Goal: Contribute content: Add original content to the website for others to see

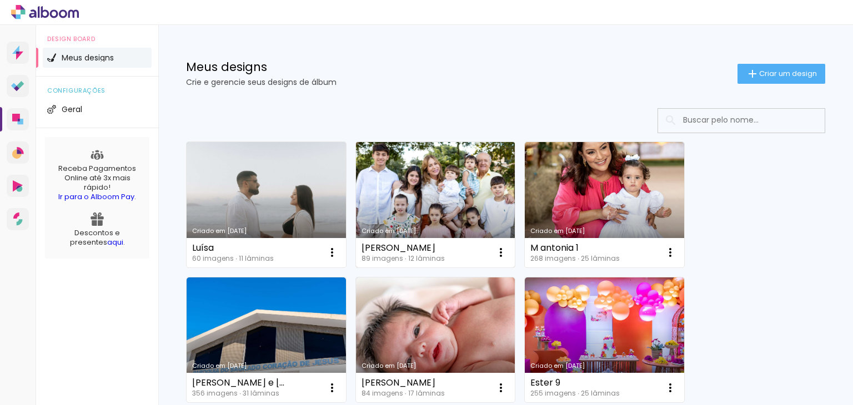
click at [395, 189] on link "Criado em [DATE]" at bounding box center [435, 204] width 159 height 125
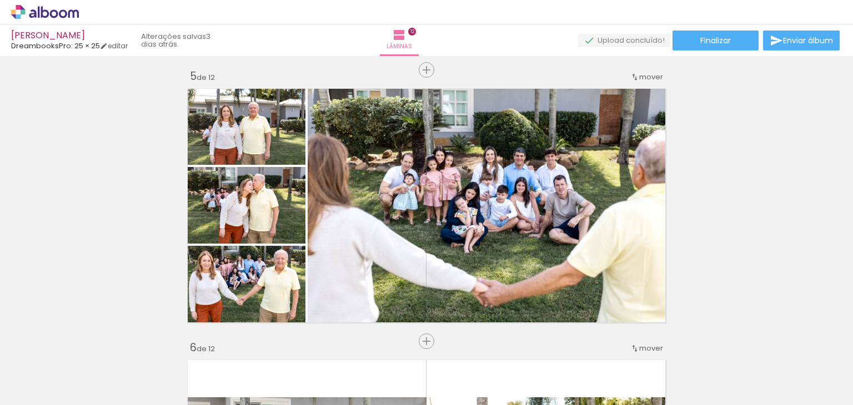
scroll to position [1110, 0]
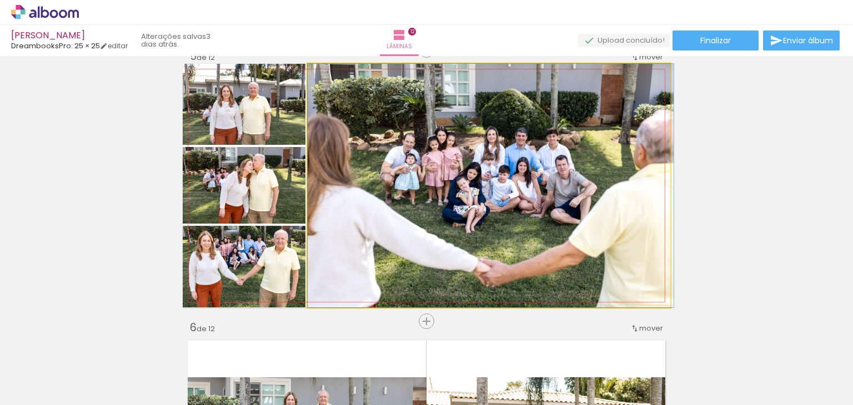
drag, startPoint x: 509, startPoint y: 207, endPoint x: 516, endPoint y: 207, distance: 7.2
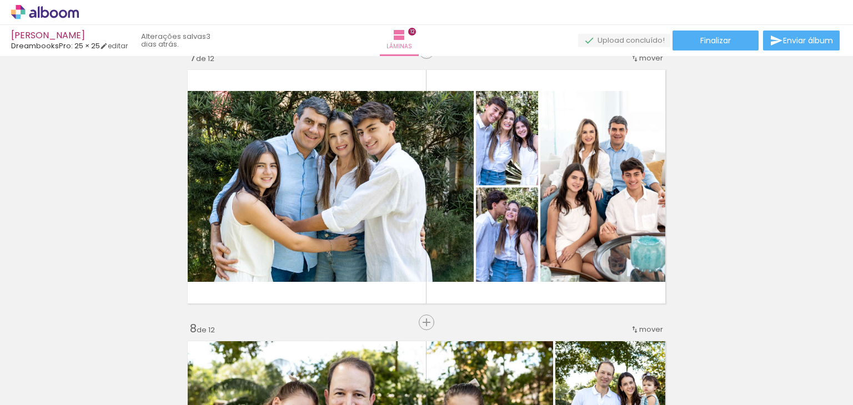
scroll to position [1665, 0]
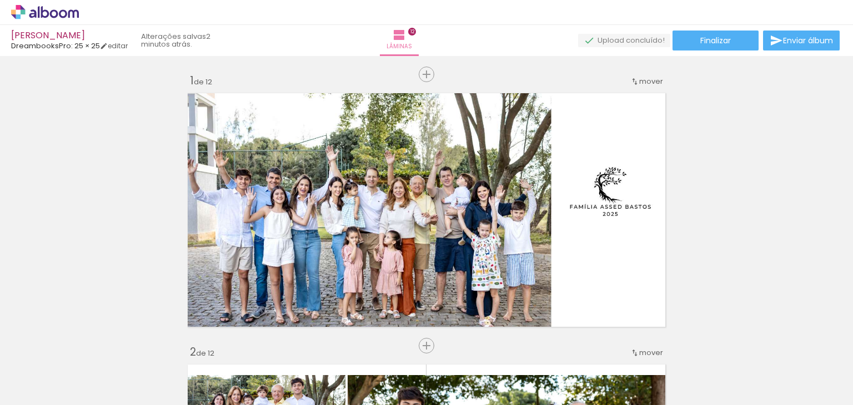
scroll to position [1665, 0]
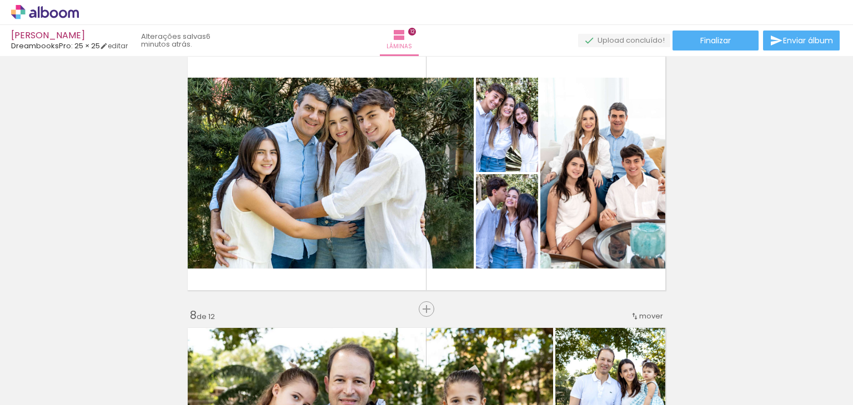
click at [56, 384] on span "Adicionar Fotos" at bounding box center [39, 390] width 33 height 12
click at [0, 0] on input "file" at bounding box center [0, 0] width 0 height 0
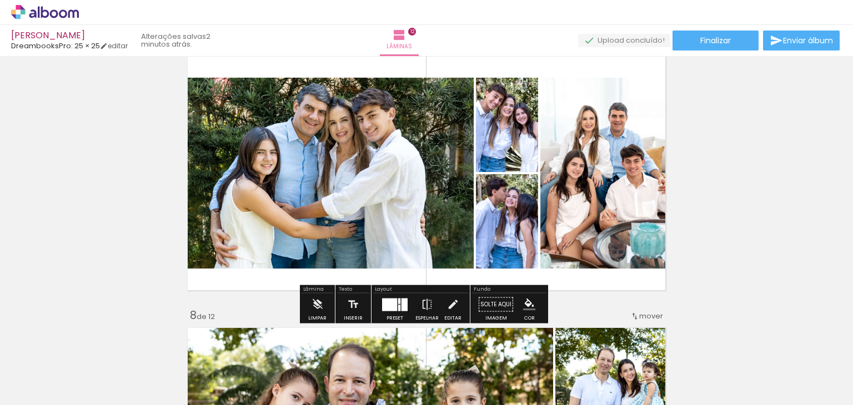
click at [47, 389] on span "Adicionar Fotos" at bounding box center [39, 390] width 33 height 12
click at [0, 0] on input "file" at bounding box center [0, 0] width 0 height 0
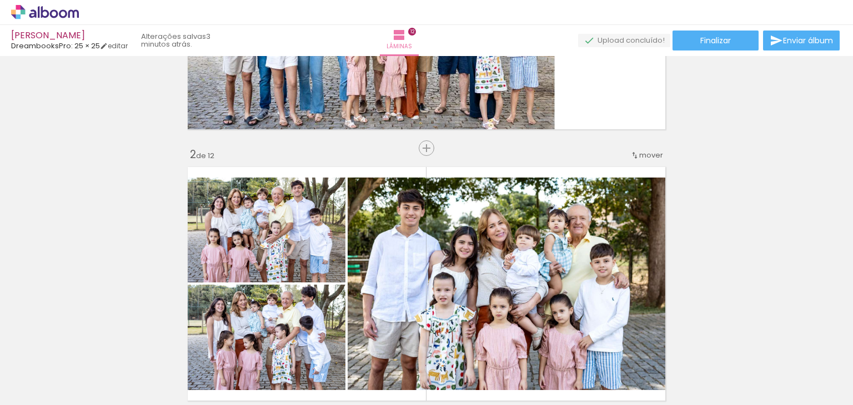
scroll to position [56, 0]
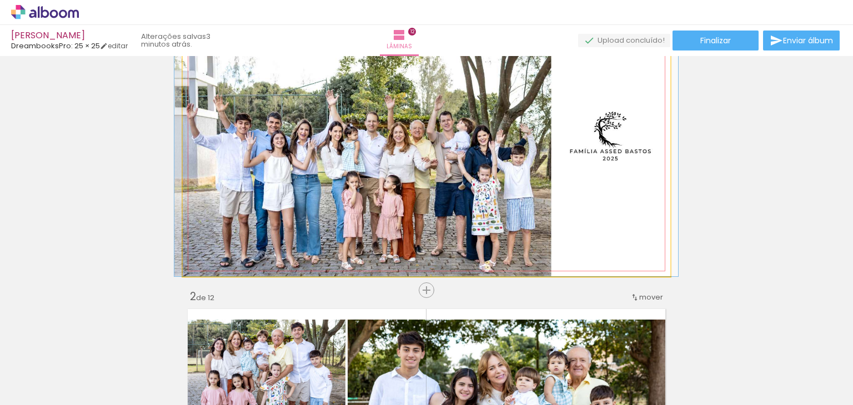
click at [420, 190] on quentale-photo at bounding box center [426, 155] width 487 height 244
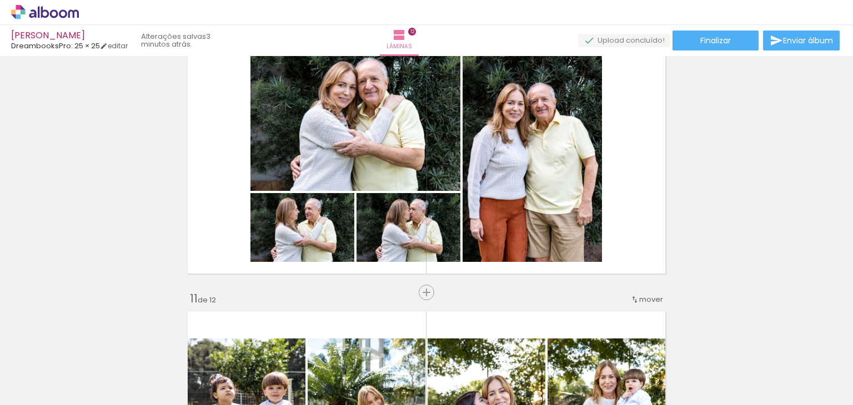
scroll to position [2498, 0]
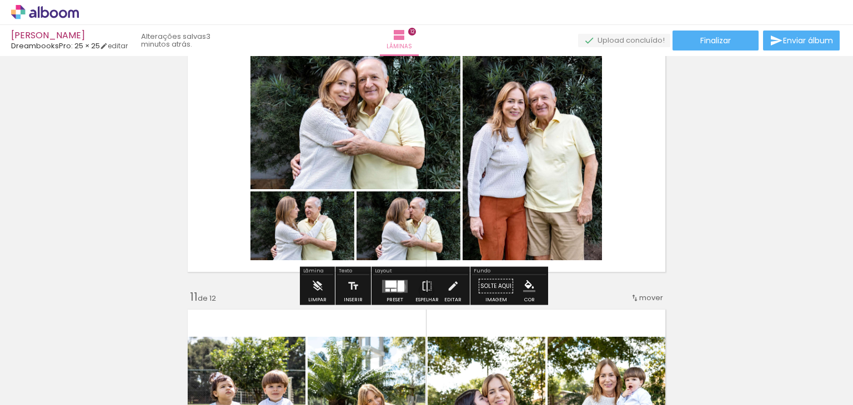
click at [397, 287] on div at bounding box center [400, 285] width 7 height 11
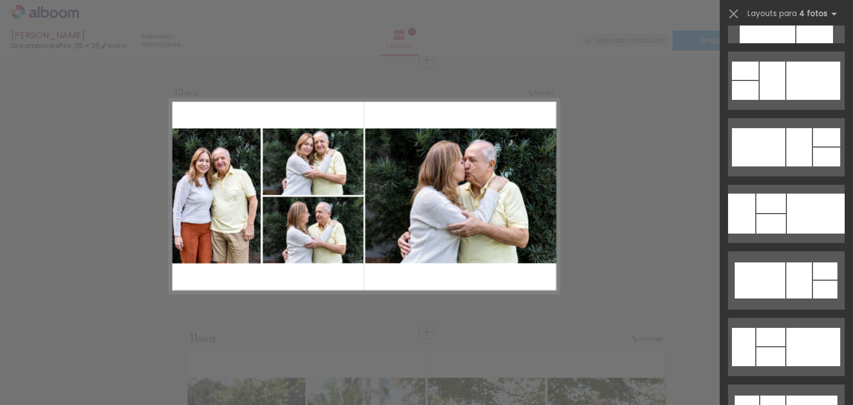
scroll to position [2587, 0]
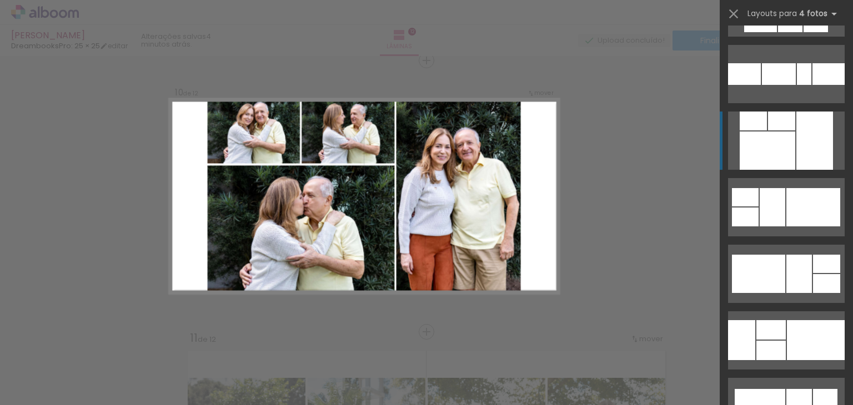
click at [758, 151] on div at bounding box center [767, 151] width 56 height 38
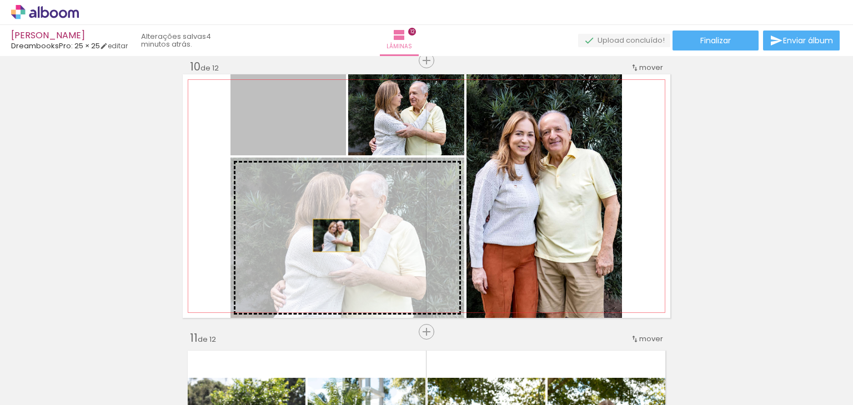
drag, startPoint x: 314, startPoint y: 134, endPoint x: 332, endPoint y: 235, distance: 103.1
click at [0, 0] on slot at bounding box center [0, 0] width 0 height 0
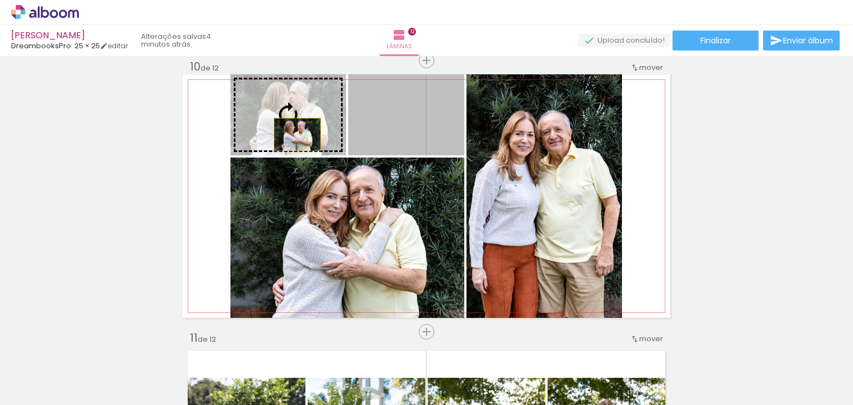
drag, startPoint x: 371, startPoint y: 134, endPoint x: 293, endPoint y: 134, distance: 78.8
click at [0, 0] on slot at bounding box center [0, 0] width 0 height 0
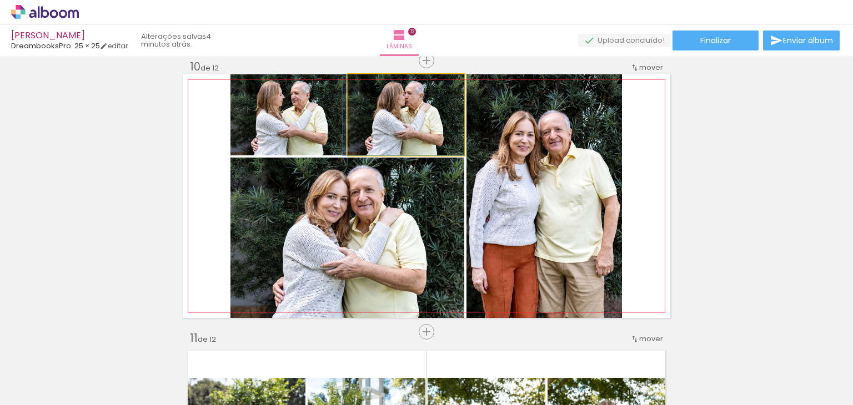
drag, startPoint x: 377, startPoint y: 118, endPoint x: 366, endPoint y: 120, distance: 11.3
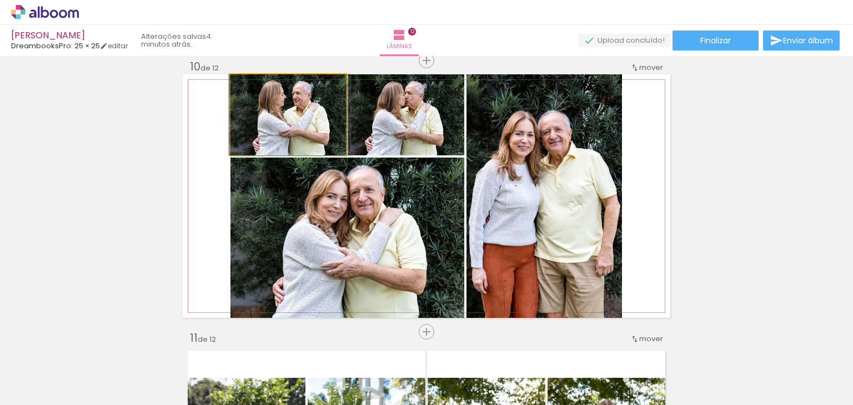
drag, startPoint x: 312, startPoint y: 127, endPoint x: 314, endPoint y: 145, distance: 18.5
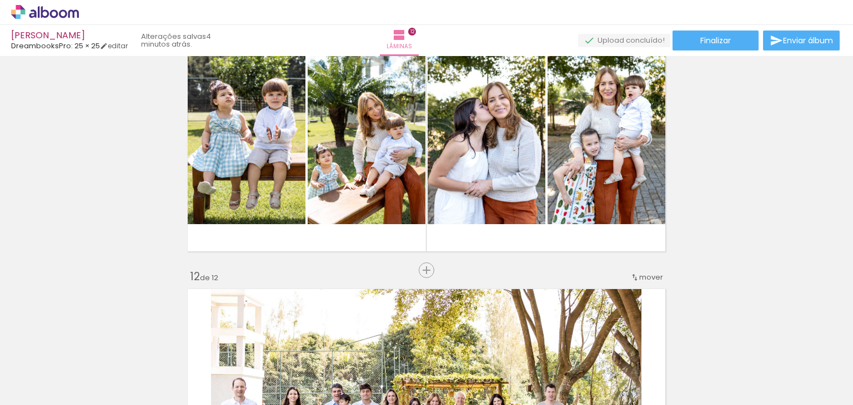
scroll to position [2734, 0]
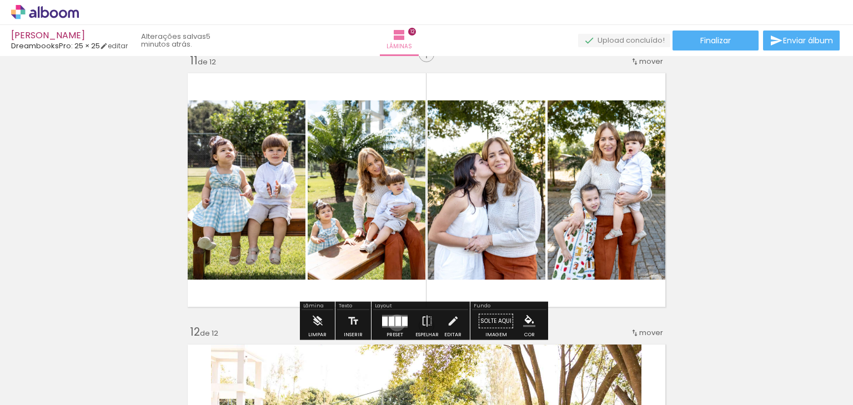
click at [395, 323] on div at bounding box center [398, 320] width 6 height 9
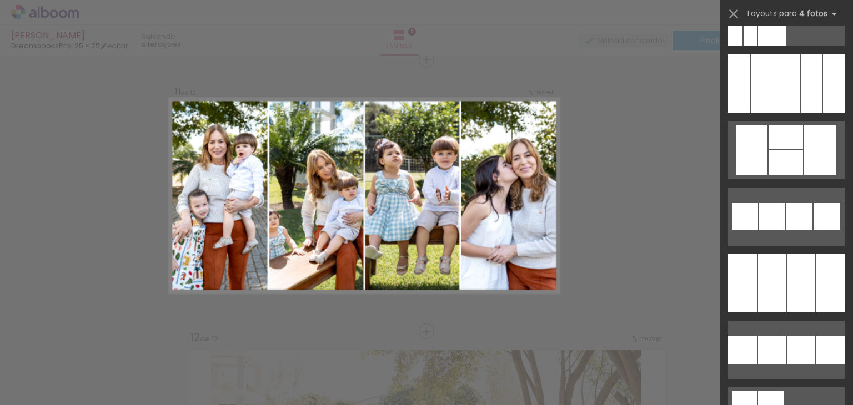
scroll to position [7971, 0]
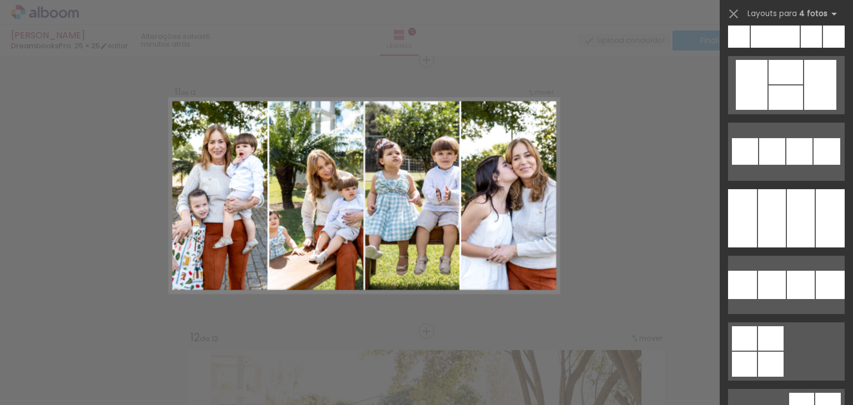
click at [747, 245] on div at bounding box center [742, 218] width 29 height 58
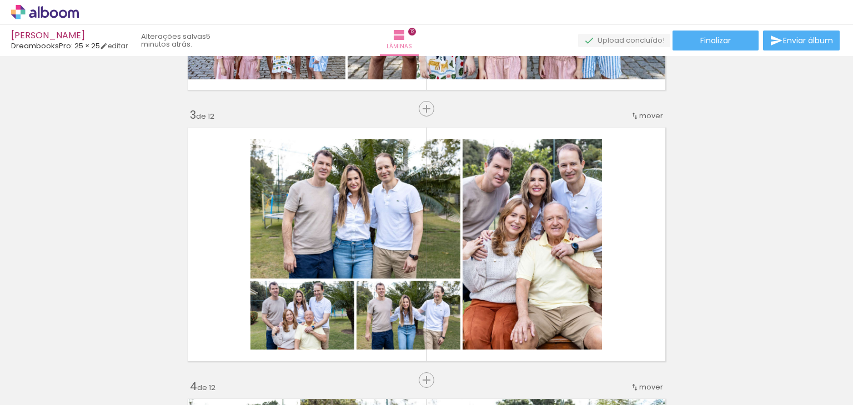
scroll to position [175, 0]
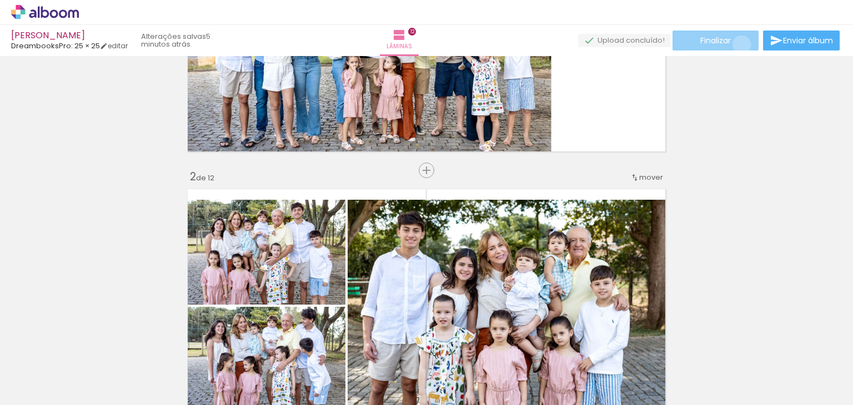
click at [737, 44] on paper-button "Finalizar" at bounding box center [715, 41] width 86 height 20
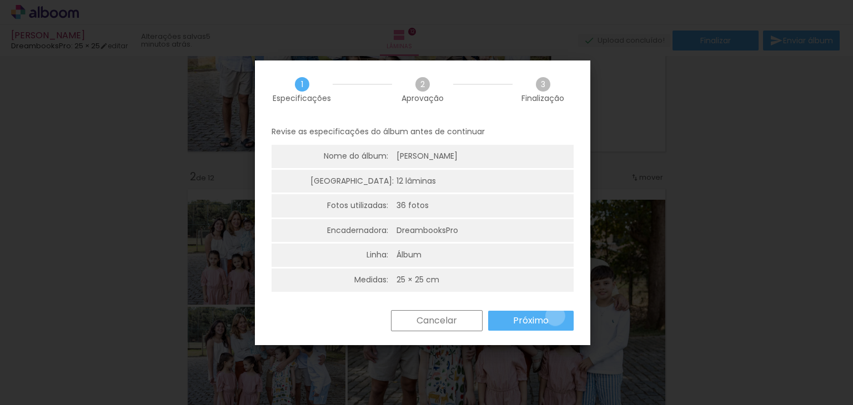
click at [555, 316] on paper-button "Próximo" at bounding box center [530, 321] width 85 height 20
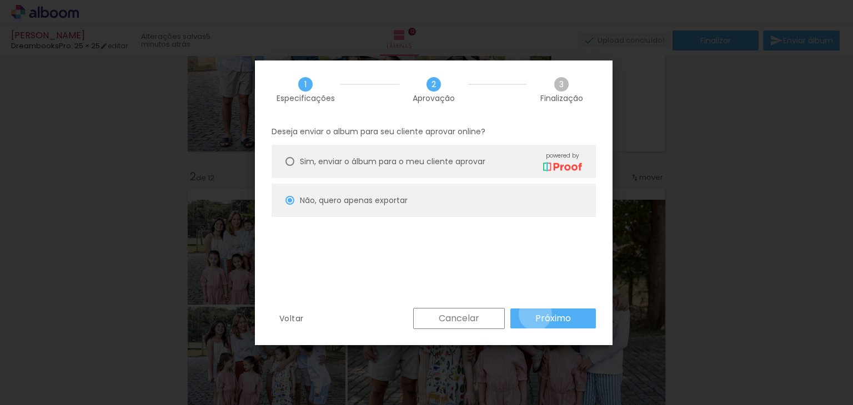
click at [0, 0] on slot "Próximo" at bounding box center [0, 0] width 0 height 0
type input "Alta, 300 DPI"
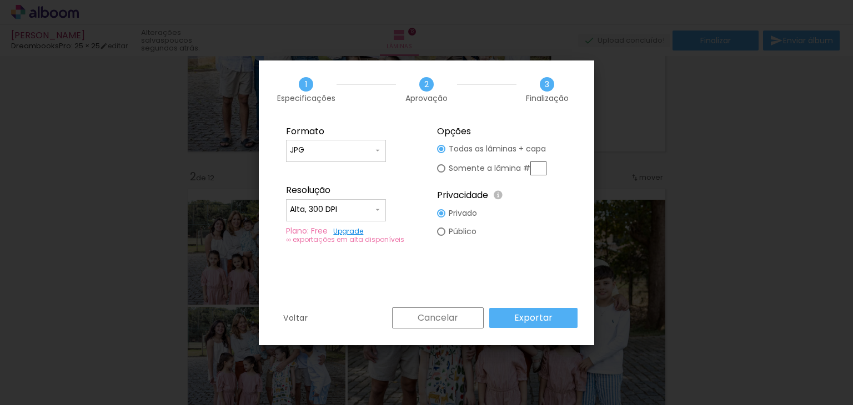
click at [0, 0] on slot "Somente a lâmina #" at bounding box center [0, 0] width 0 height 0
type paper-radio-button "on"
click at [545, 165] on input "text" at bounding box center [538, 169] width 16 height 14
type input "10"
click at [507, 323] on paper-button "Exportar" at bounding box center [533, 318] width 88 height 20
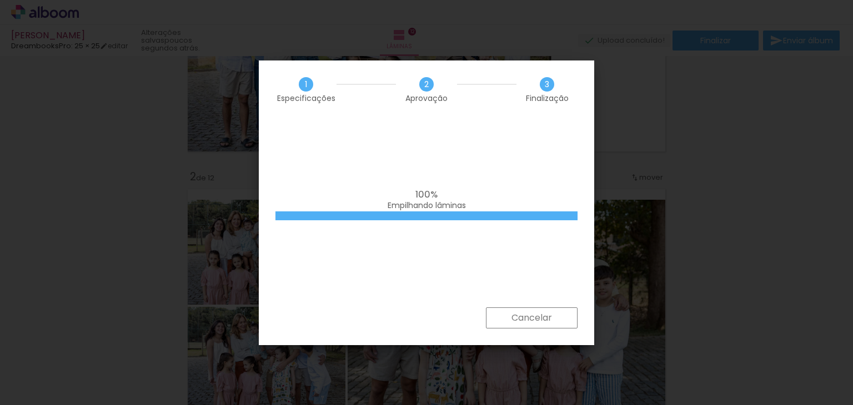
scroll to position [0, 4774]
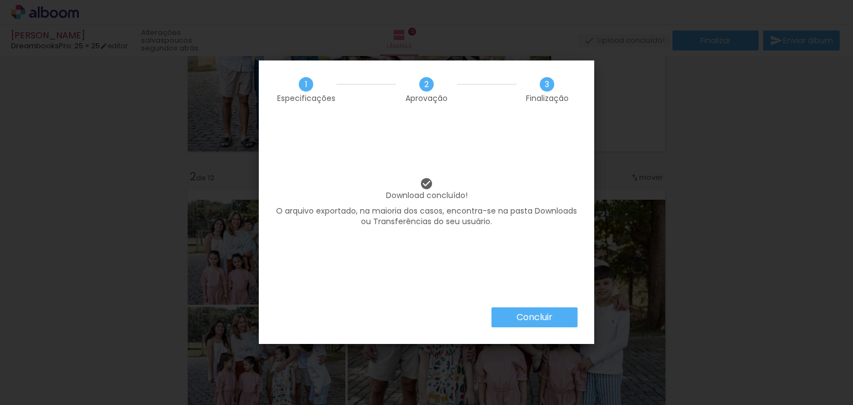
click at [0, 0] on slot "Concluir" at bounding box center [0, 0] width 0 height 0
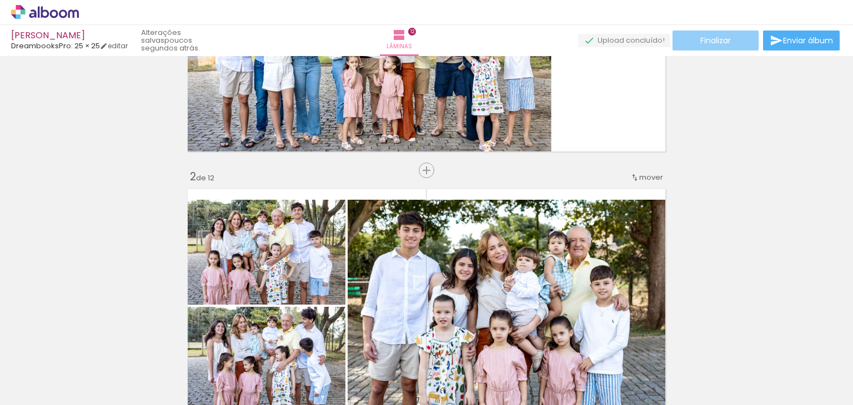
click at [735, 33] on paper-button "Finalizar" at bounding box center [715, 41] width 86 height 20
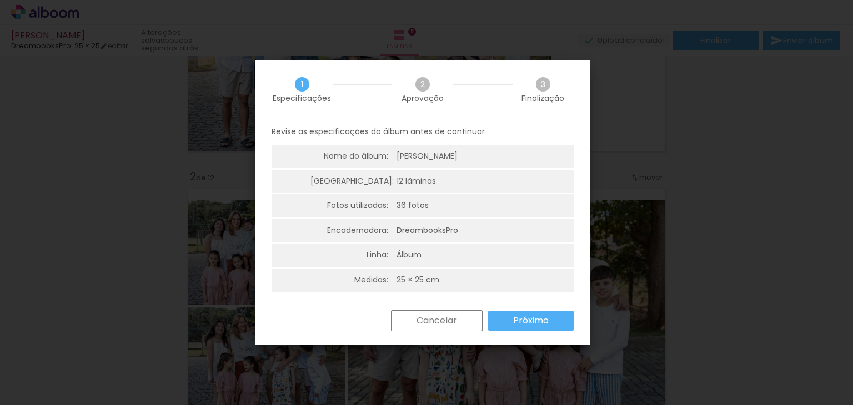
click at [0, 0] on slot "Próximo" at bounding box center [0, 0] width 0 height 0
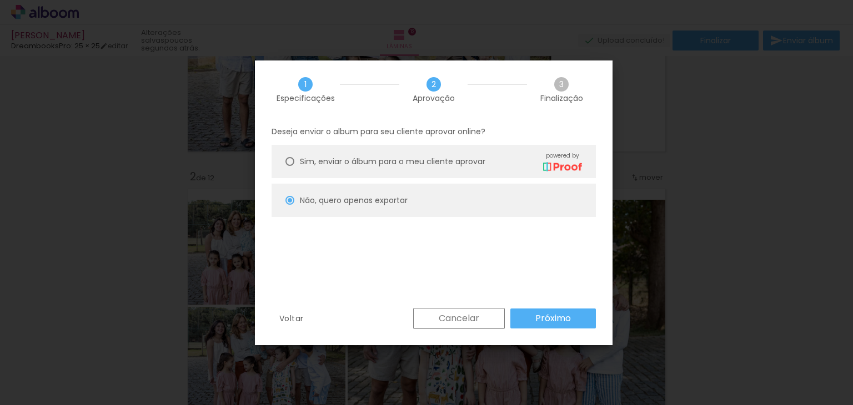
click at [522, 318] on paper-button "Próximo" at bounding box center [552, 319] width 85 height 20
type input "Alta, 300 DPI"
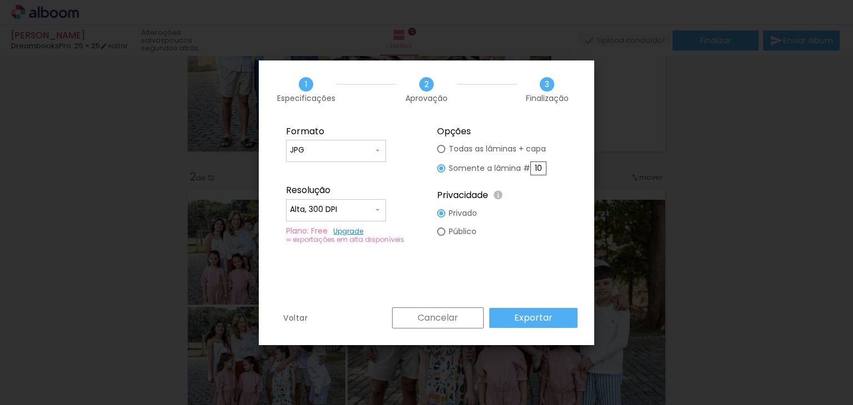
click at [541, 162] on input "10" at bounding box center [538, 169] width 16 height 14
type paper-radio-button "on"
type input "1"
click at [521, 308] on paper-button "Exportar" at bounding box center [533, 318] width 88 height 20
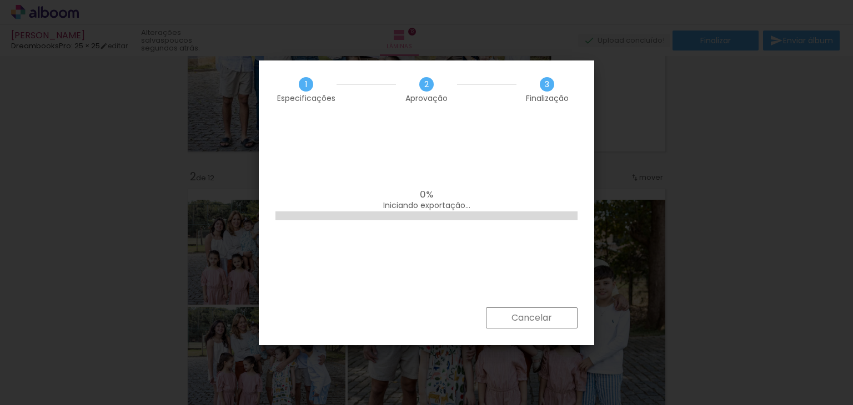
click at [0, 0] on slot "Cancelar" at bounding box center [0, 0] width 0 height 0
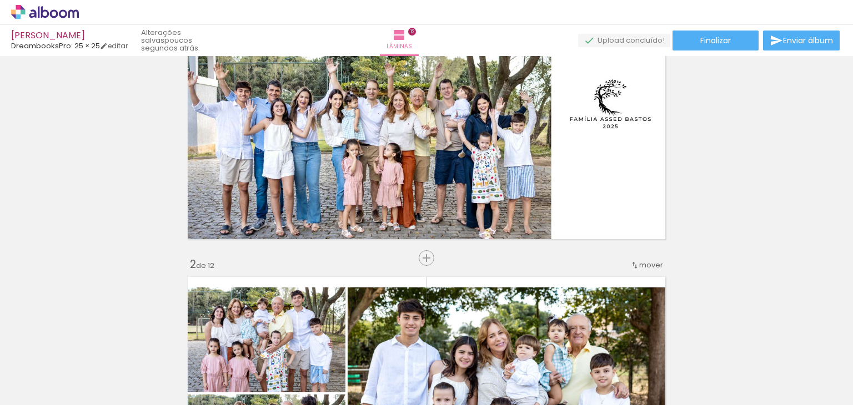
scroll to position [0, 0]
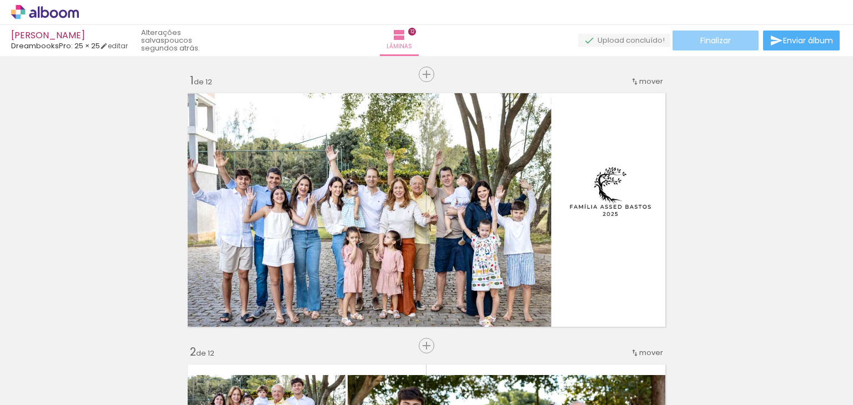
click at [691, 43] on paper-button "Finalizar" at bounding box center [715, 41] width 86 height 20
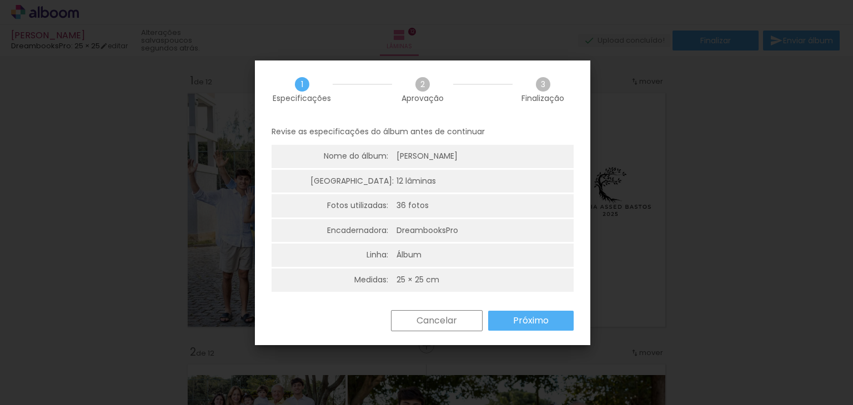
click at [565, 326] on paper-button "Próximo" at bounding box center [530, 321] width 85 height 20
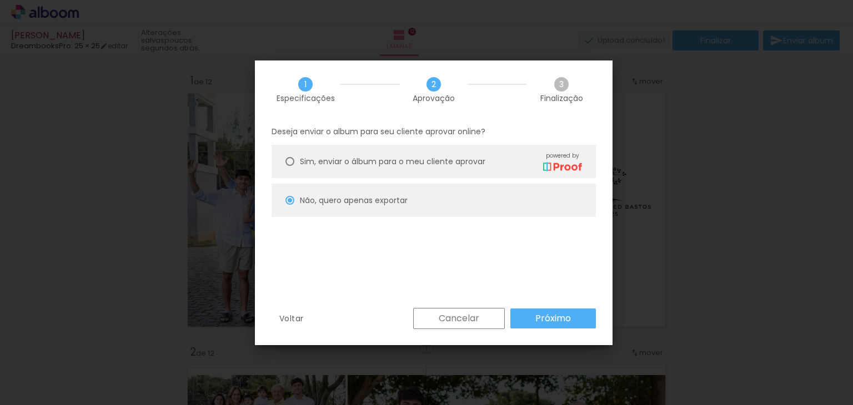
click at [0, 0] on slot "Próximo" at bounding box center [0, 0] width 0 height 0
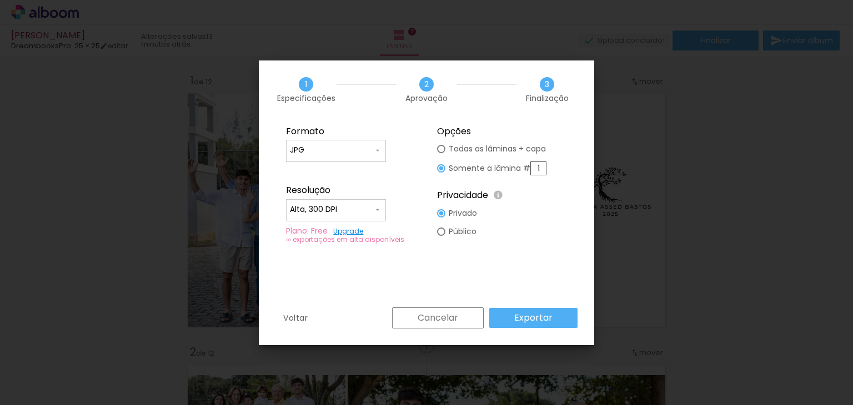
scroll to position [0, 4774]
click at [0, 0] on slot "Cancelar" at bounding box center [0, 0] width 0 height 0
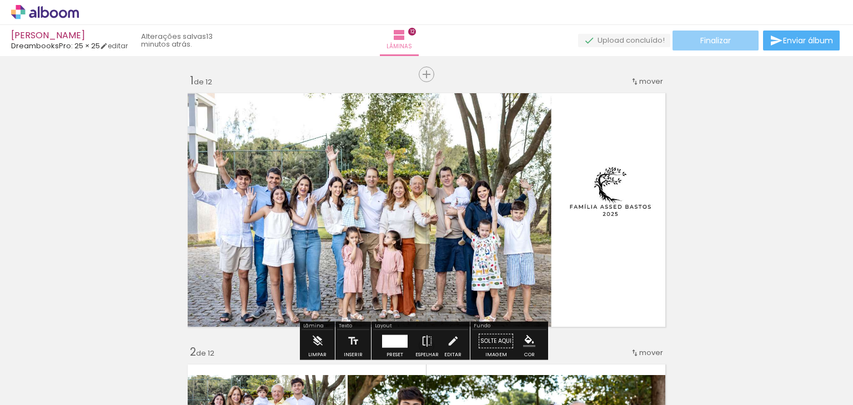
click at [721, 41] on span "Finalizar" at bounding box center [715, 41] width 31 height 8
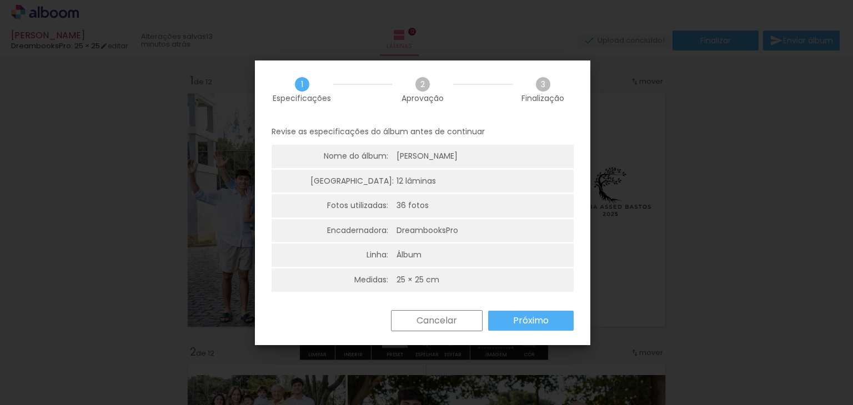
click at [0, 0] on slot "Próximo" at bounding box center [0, 0] width 0 height 0
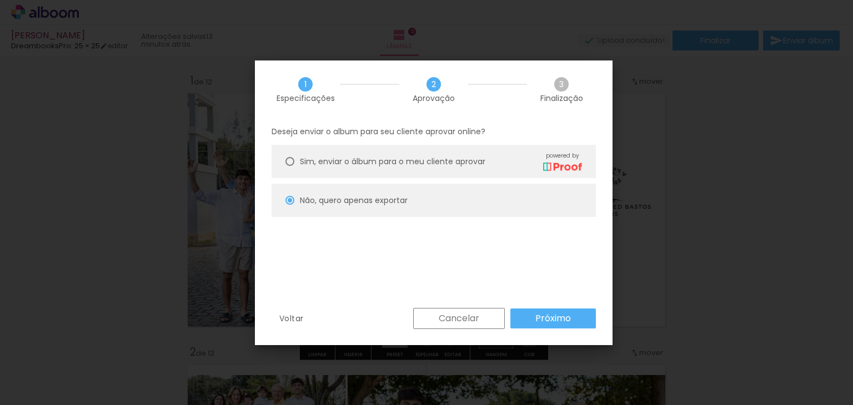
click at [0, 0] on slot "Próximo" at bounding box center [0, 0] width 0 height 0
type input "Alta, 300 DPI"
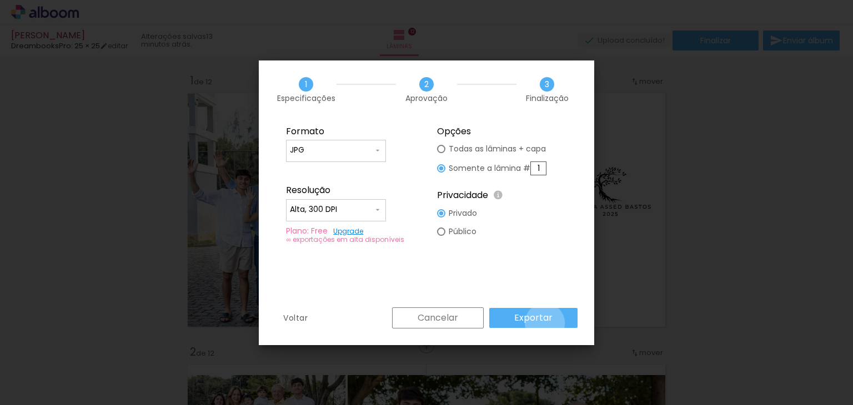
click at [0, 0] on slot "Exportar" at bounding box center [0, 0] width 0 height 0
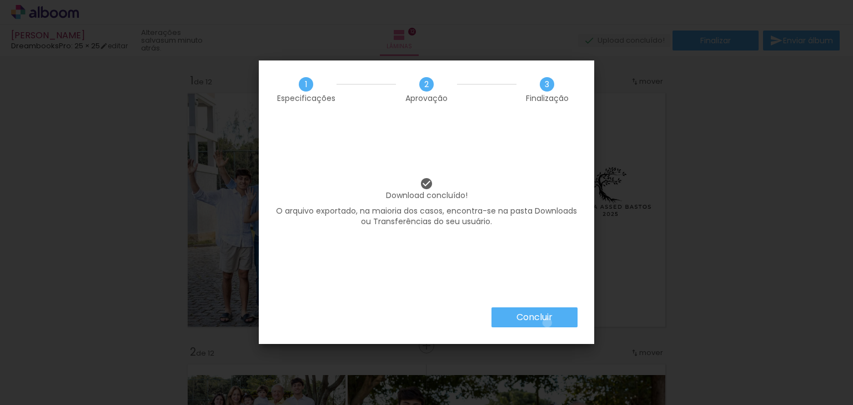
click at [0, 0] on slot "Concluir" at bounding box center [0, 0] width 0 height 0
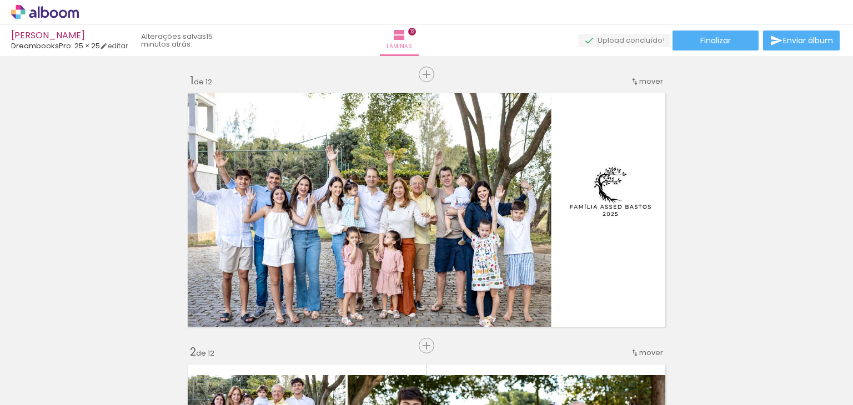
scroll to position [0, 4774]
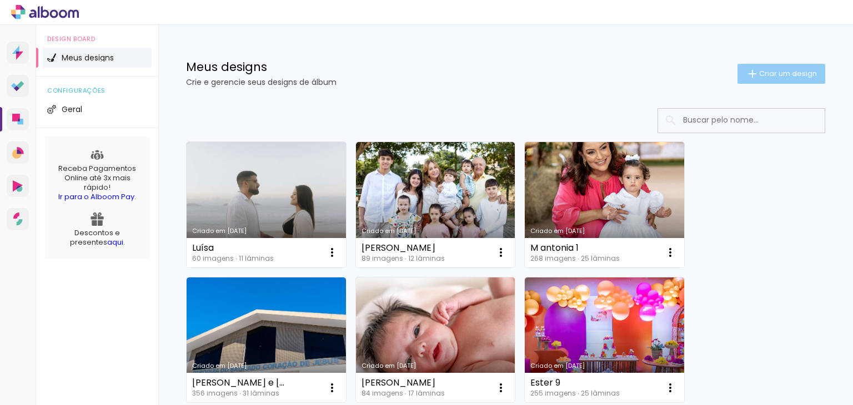
click at [784, 74] on span "Criar um design" at bounding box center [788, 73] width 58 height 7
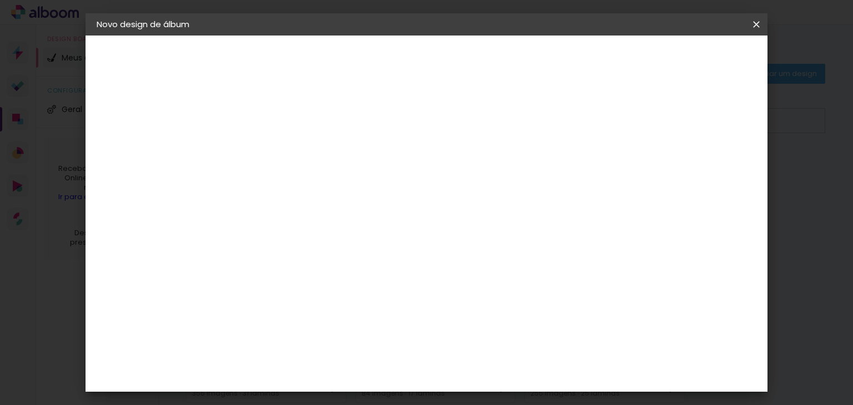
click at [282, 160] on paper-input-container "Título do álbum" at bounding box center [278, 149] width 8 height 28
type input "Rafa"
type paper-input "Rafa"
click at [0, 0] on slot "Avançar" at bounding box center [0, 0] width 0 height 0
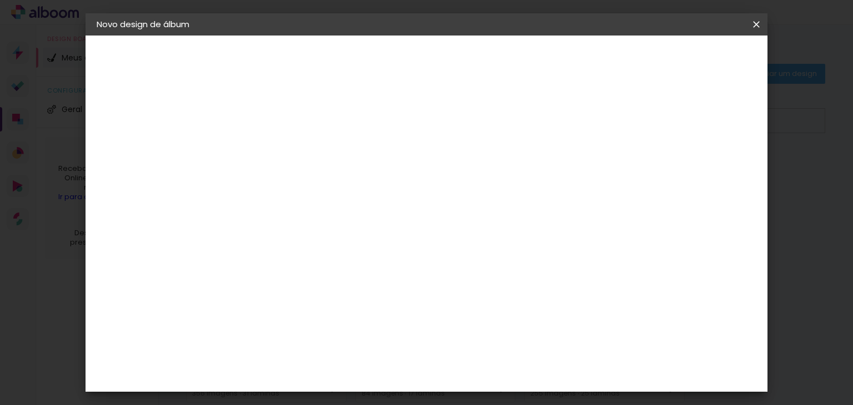
click at [366, 354] on paper-item "DreambooksPro" at bounding box center [306, 366] width 120 height 24
click at [0, 0] on slot "Avançar" at bounding box center [0, 0] width 0 height 0
click at [321, 185] on input "text" at bounding box center [299, 193] width 43 height 17
click at [562, 181] on paper-item "Álbum" at bounding box center [498, 184] width 222 height 22
type input "Álbum"
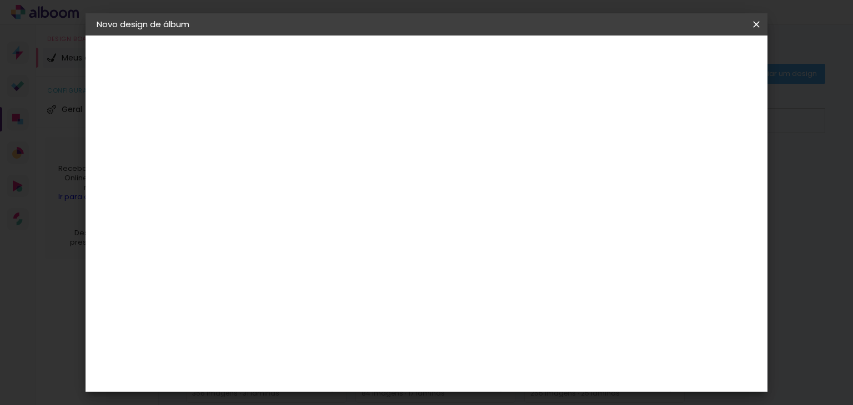
scroll to position [222, 0]
click at [353, 259] on span "20 × 20" at bounding box center [327, 270] width 52 height 23
click at [459, 64] on paper-button "Avançar" at bounding box center [432, 58] width 54 height 19
click at [593, 64] on paper-button "Iniciar design" at bounding box center [556, 58] width 73 height 19
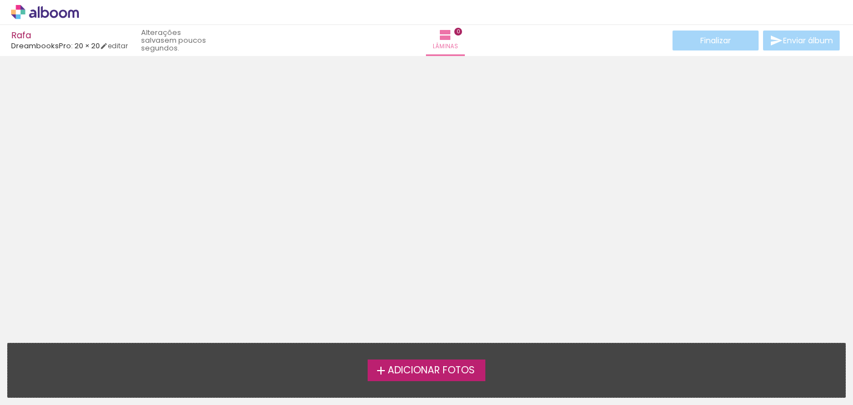
click at [449, 372] on span "Adicionar Fotos" at bounding box center [430, 371] width 87 height 10
click at [0, 0] on input "file" at bounding box center [0, 0] width 0 height 0
click at [396, 372] on span "Adicionar Fotos" at bounding box center [430, 371] width 87 height 10
click at [0, 0] on input "file" at bounding box center [0, 0] width 0 height 0
